Goal: Transaction & Acquisition: Purchase product/service

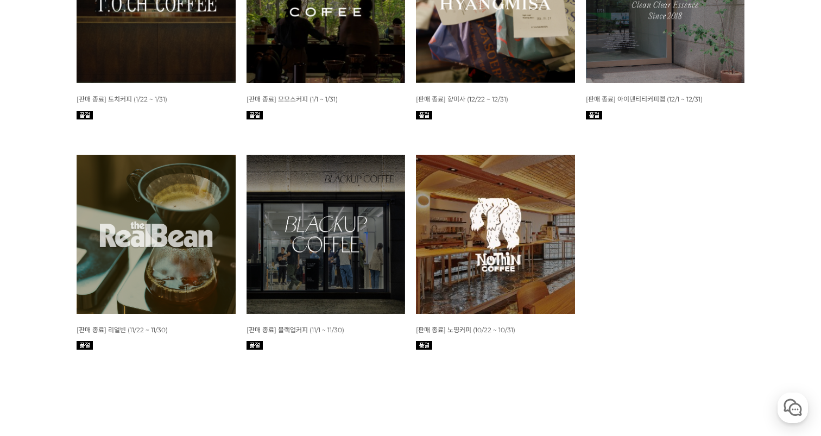
scroll to position [1612, 0]
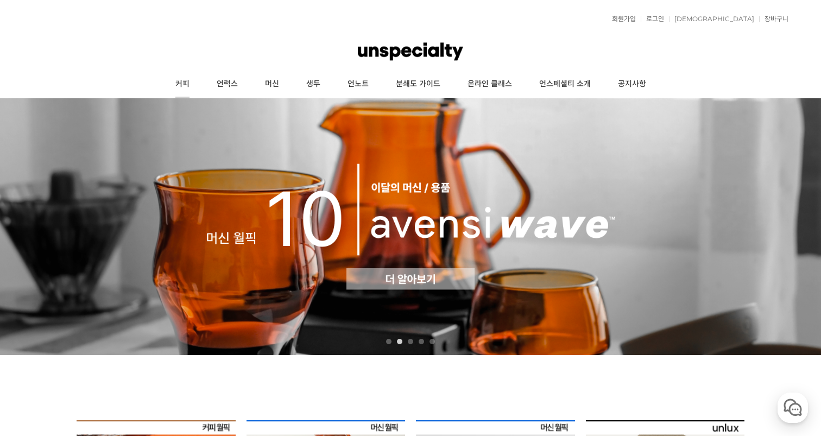
click at [177, 86] on link "커피" at bounding box center [182, 84] width 41 height 27
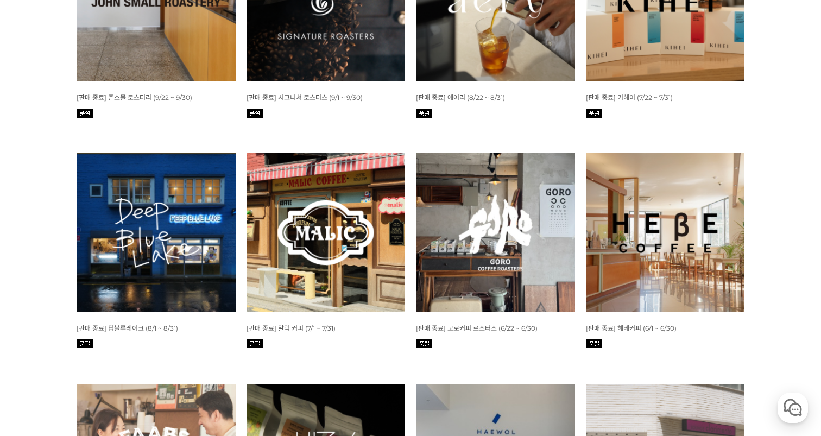
scroll to position [577, 0]
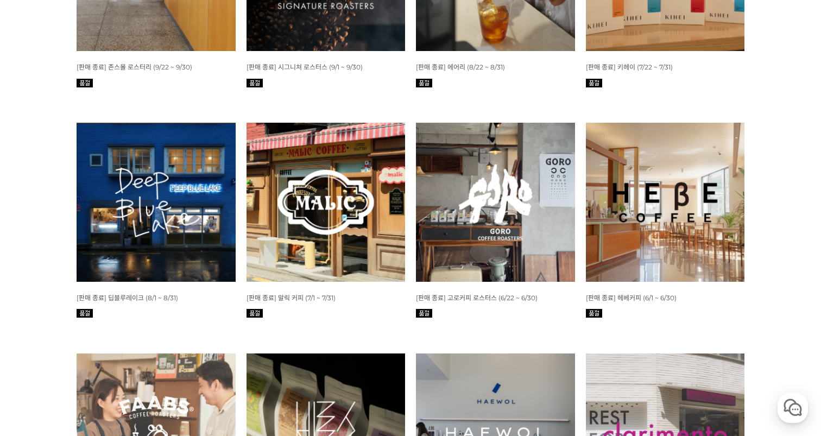
click at [215, 225] on img at bounding box center [156, 202] width 159 height 159
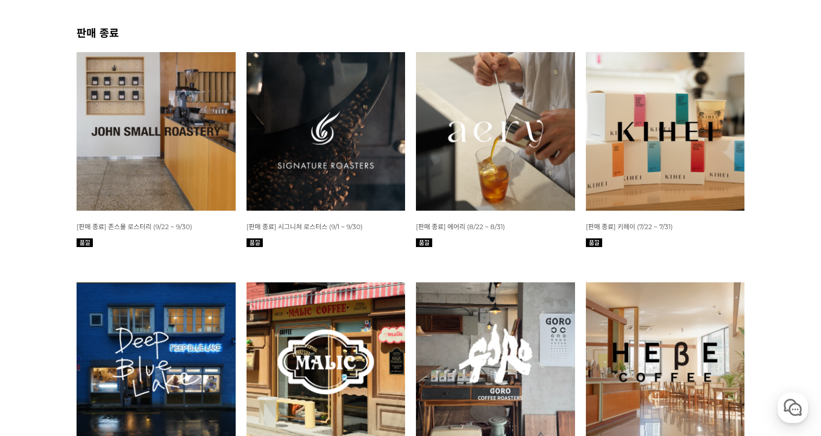
scroll to position [382, 0]
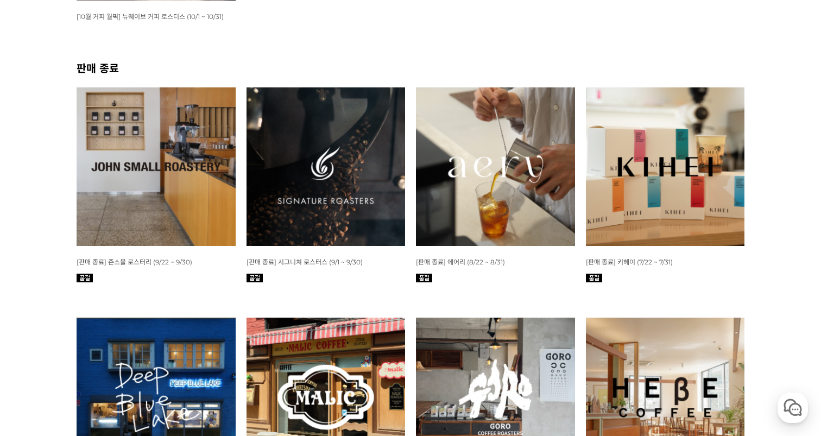
click at [338, 183] on img at bounding box center [326, 166] width 159 height 159
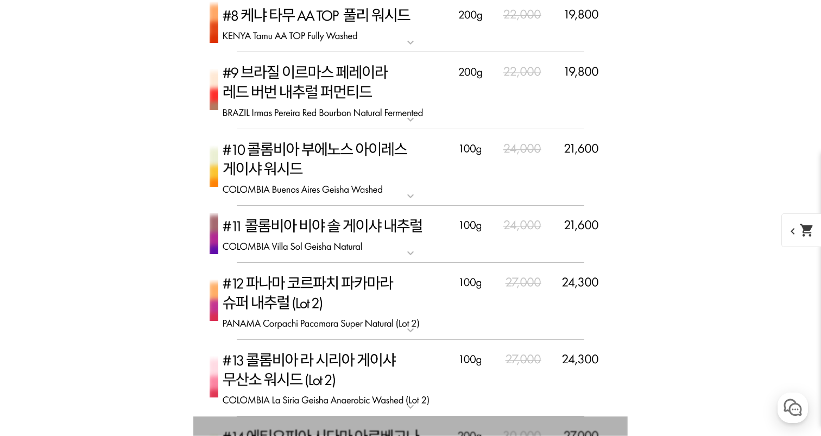
scroll to position [4105, 0]
